Goal: Task Accomplishment & Management: Use online tool/utility

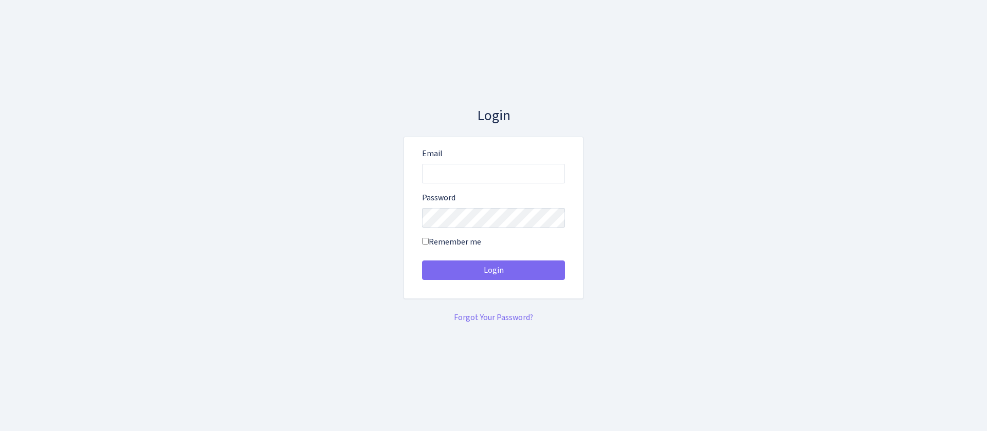
type input "[EMAIL_ADDRESS][DOMAIN_NAME]"
click at [422, 260] on button "Login" at bounding box center [493, 270] width 143 height 20
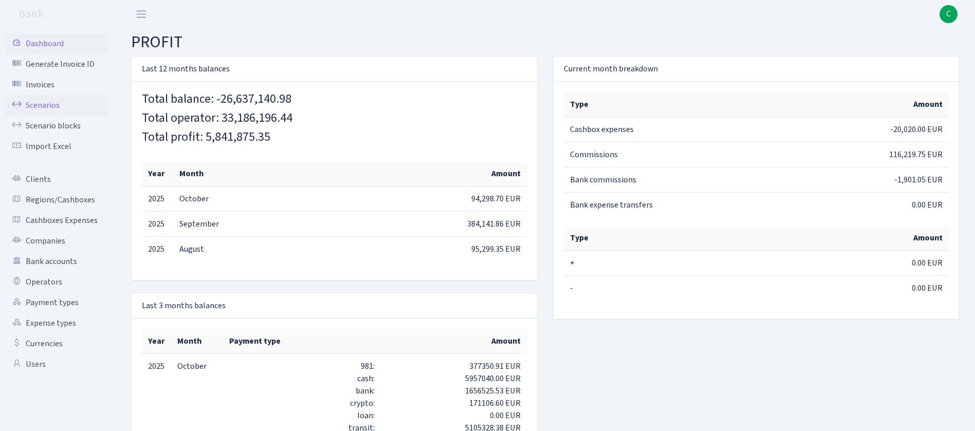
click at [58, 105] on link "Scenarios" at bounding box center [56, 105] width 103 height 21
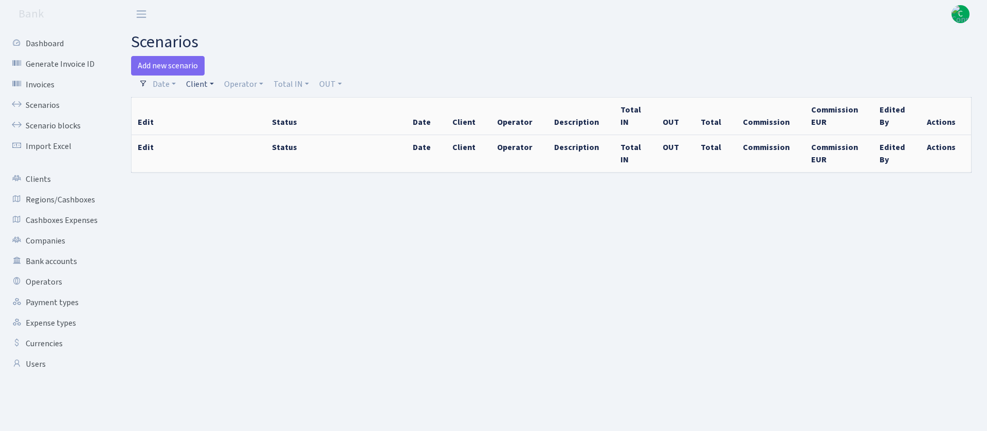
click at [202, 87] on link "Client" at bounding box center [200, 84] width 36 height 17
select select "100"
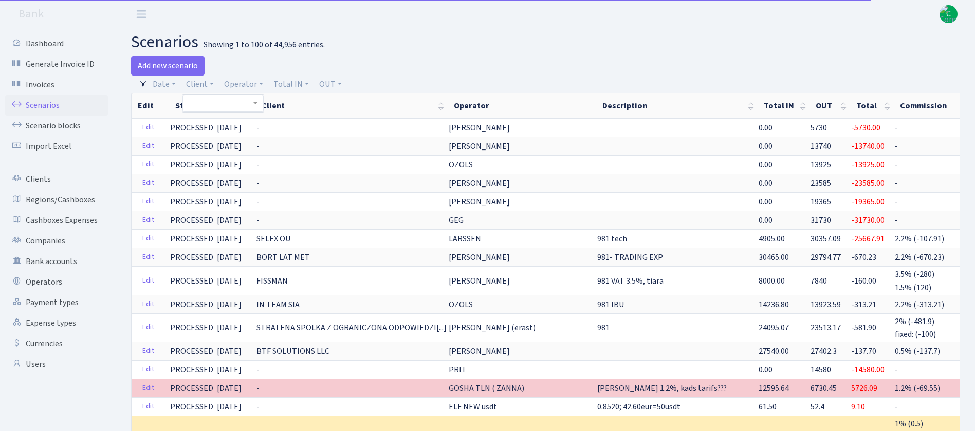
click at [219, 102] on span at bounding box center [222, 103] width 81 height 17
click at [410, 57] on div "Add new scenario" at bounding box center [334, 66] width 406 height 20
click at [196, 84] on link "Client" at bounding box center [200, 84] width 36 height 17
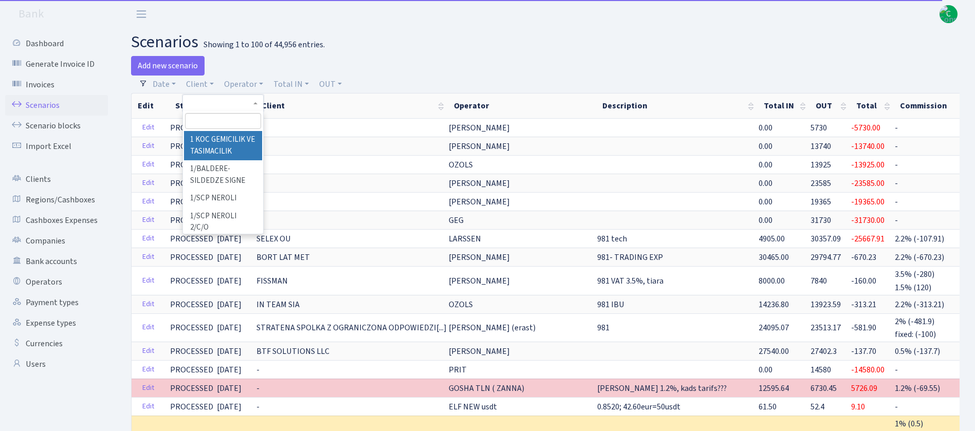
click at [212, 118] on input "search" at bounding box center [223, 121] width 76 height 16
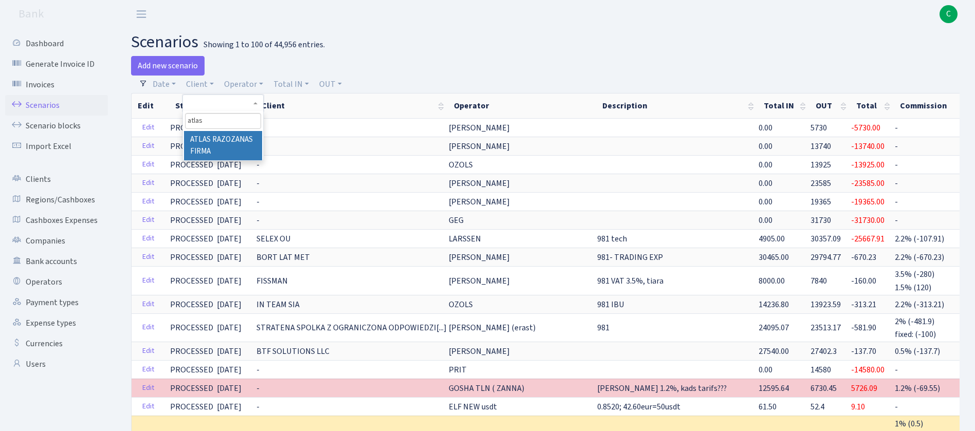
type input "atlas"
click at [217, 143] on li "ATLAS RAZOZANAS FIRMA" at bounding box center [223, 145] width 78 height 29
